Goal: Task Accomplishment & Management: Use online tool/utility

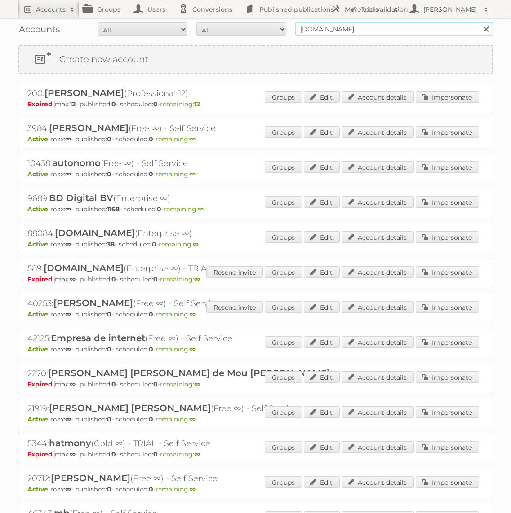
click at [333, 28] on input "bol.com" at bounding box center [394, 28] width 198 height 13
type input "GAMMA"
click at [479, 22] on input "Search" at bounding box center [485, 28] width 13 height 13
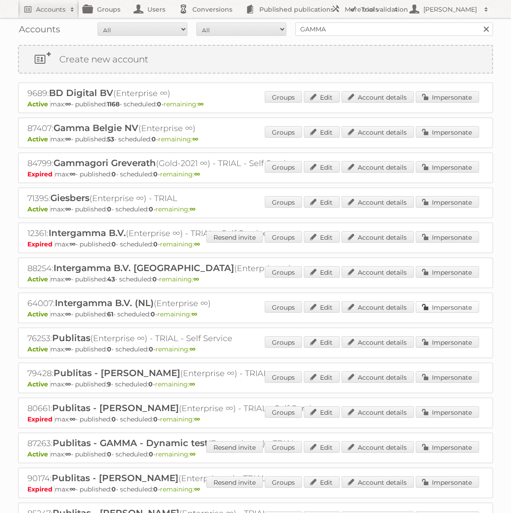
click at [424, 305] on link "Impersonate" at bounding box center [446, 307] width 63 height 12
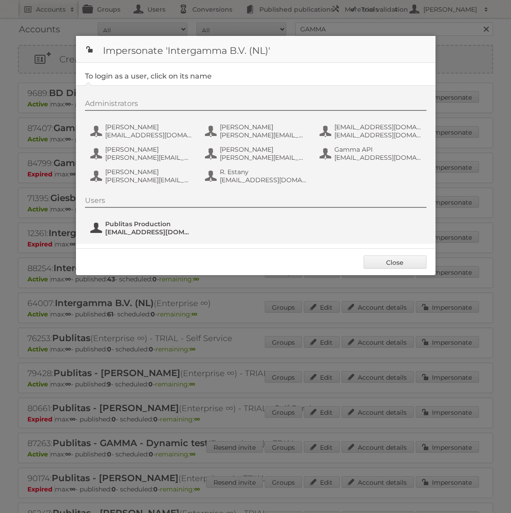
click at [148, 222] on span "Publitas Production" at bounding box center [148, 224] width 87 height 8
